Goal: Information Seeking & Learning: Learn about a topic

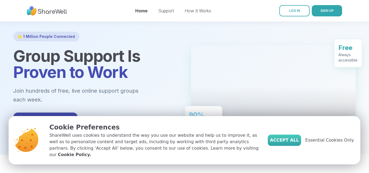
click at [295, 143] on span "Accept All" at bounding box center [284, 140] width 29 height 6
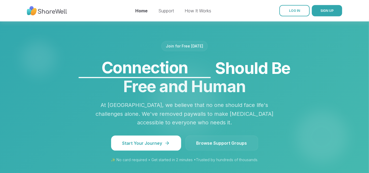
scroll to position [439, 0]
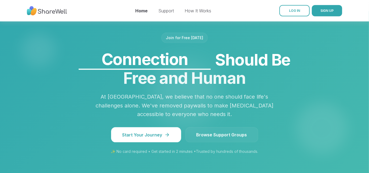
click at [226, 127] on link "Browse Support Groups" at bounding box center [222, 134] width 73 height 15
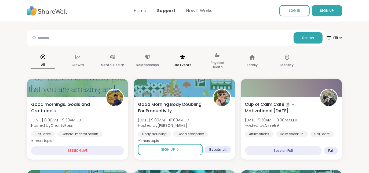
click at [181, 60] on icon at bounding box center [183, 57] width 6 height 6
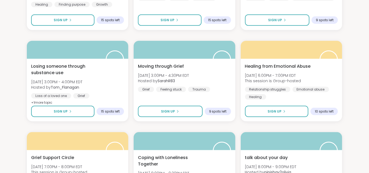
scroll to position [415, 0]
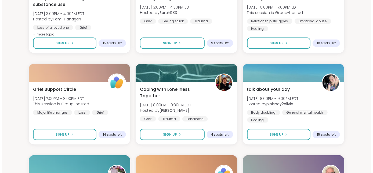
scroll to position [513, 0]
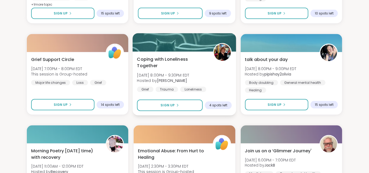
click at [172, 64] on span "Coping with Loneliness Together" at bounding box center [172, 62] width 70 height 13
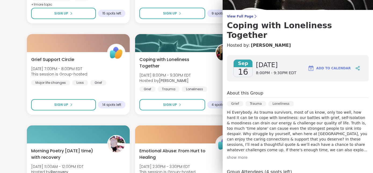
scroll to position [24, 0]
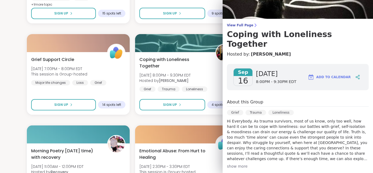
click at [316, 110] on div "Grief Trauma Loneliness" at bounding box center [298, 114] width 142 height 9
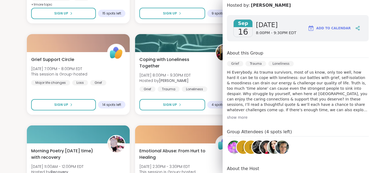
click at [309, 115] on div "show more" at bounding box center [298, 117] width 142 height 5
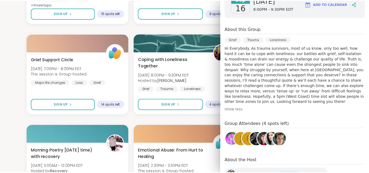
scroll to position [97, 0]
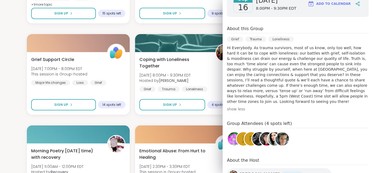
click at [23, 101] on section "Search Filter 1 Major Life Events Clear All All Growth Mental Health Relationsh…" at bounding box center [186, 94] width 373 height 1170
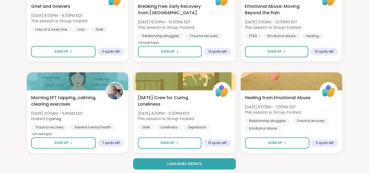
scroll to position [1025, 0]
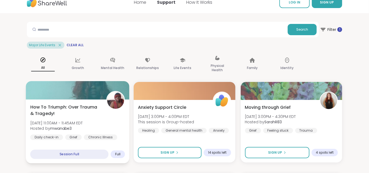
scroll to position [0, 0]
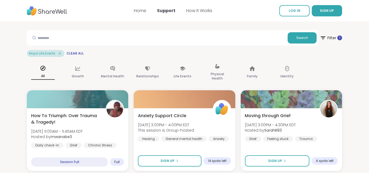
drag, startPoint x: 7, startPoint y: 80, endPoint x: 90, endPoint y: 9, distance: 108.7
